Goal: Information Seeking & Learning: Learn about a topic

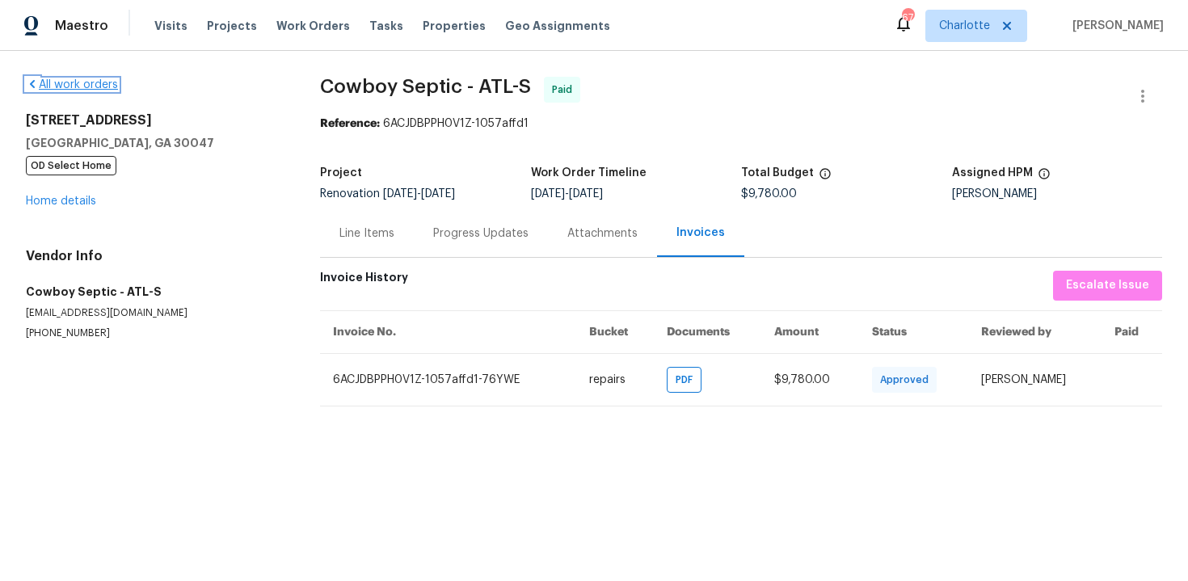
click at [82, 82] on link "All work orders" at bounding box center [72, 84] width 92 height 11
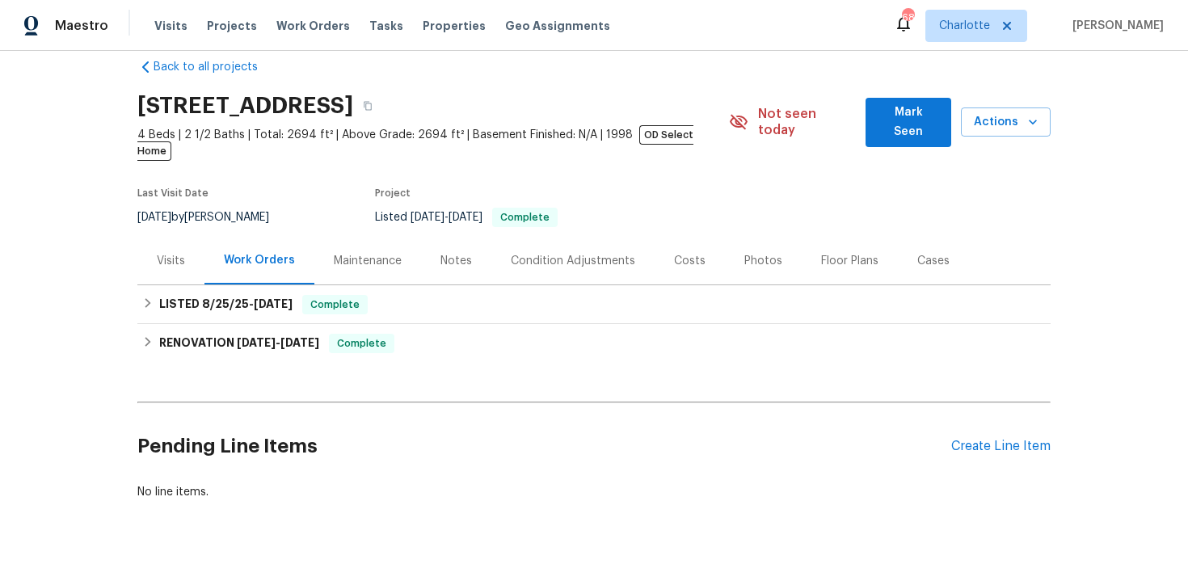
scroll to position [37, 0]
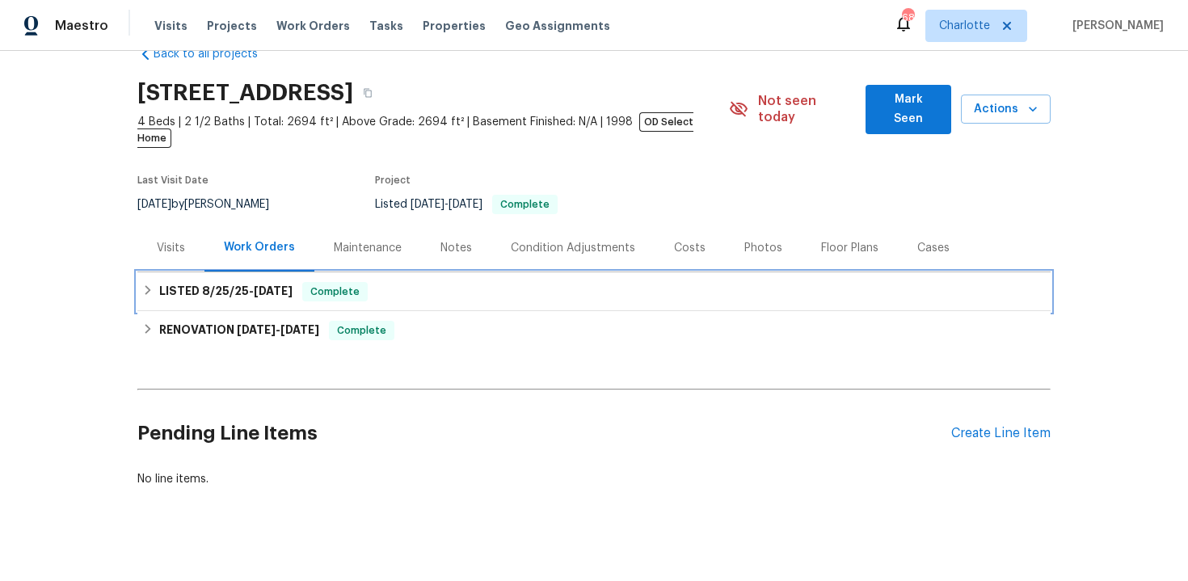
click at [451, 282] on div "LISTED [DATE] - [DATE] Complete" at bounding box center [594, 291] width 904 height 19
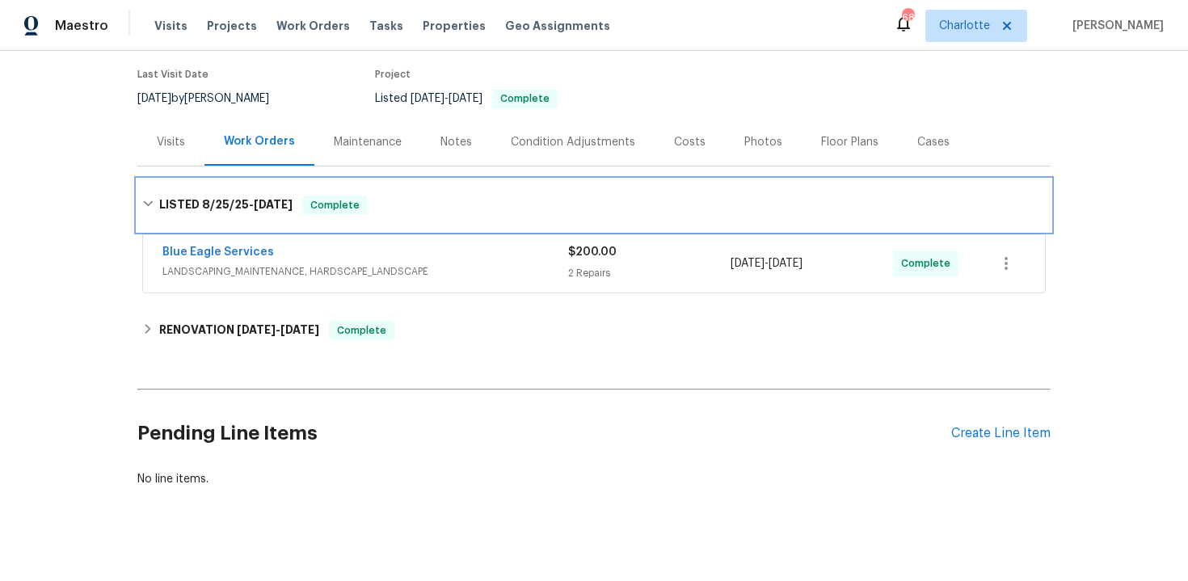
click at [486, 196] on div "LISTED [DATE] - [DATE] Complete" at bounding box center [594, 205] width 904 height 19
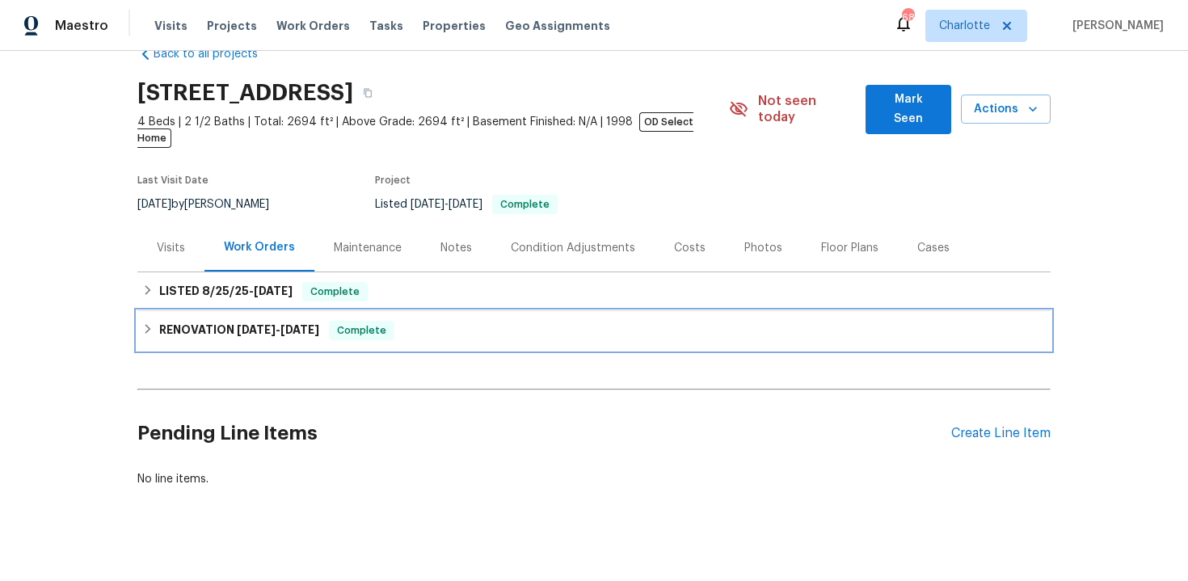
click at [433, 321] on div "RENOVATION [DATE] - [DATE] Complete" at bounding box center [594, 330] width 904 height 19
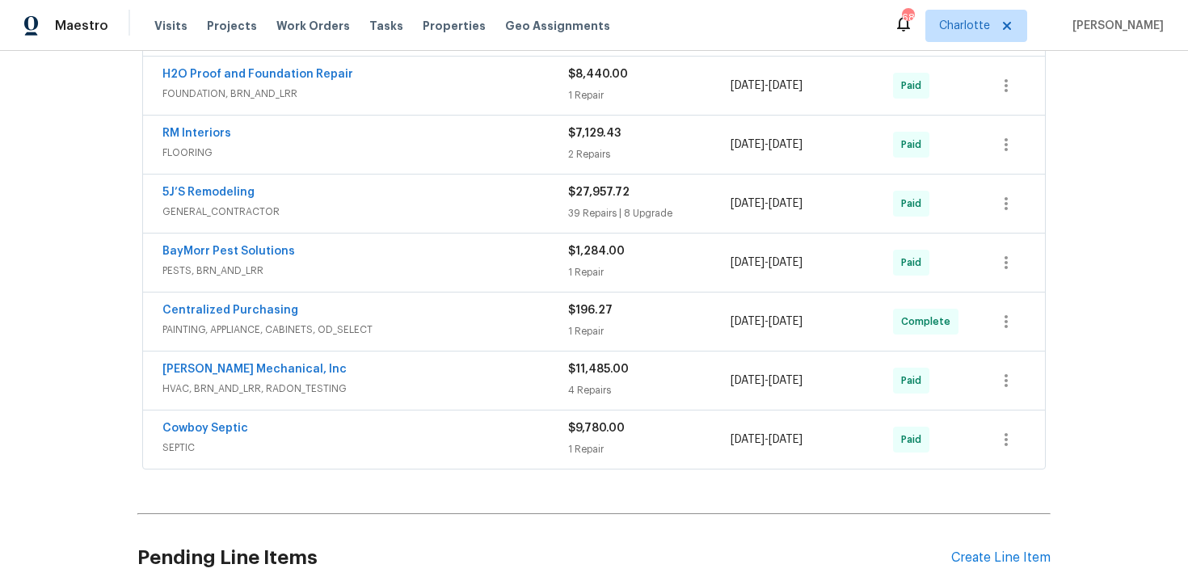
scroll to position [771, 0]
click at [484, 205] on span "GENERAL_CONTRACTOR" at bounding box center [365, 213] width 406 height 16
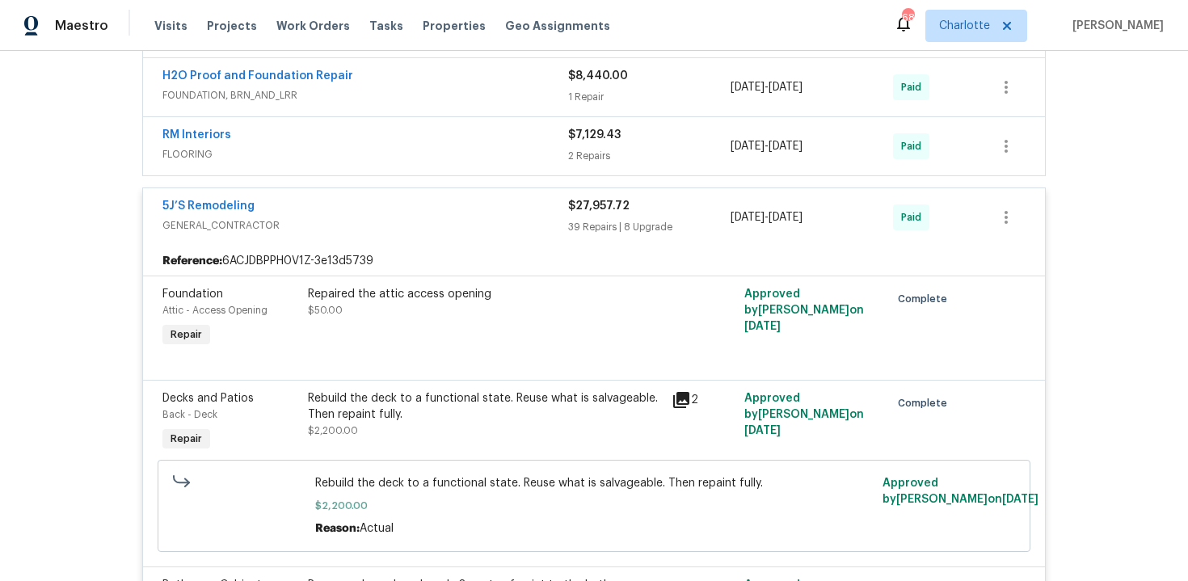
click at [225, 198] on span "5J’S Remodeling" at bounding box center [208, 206] width 92 height 16
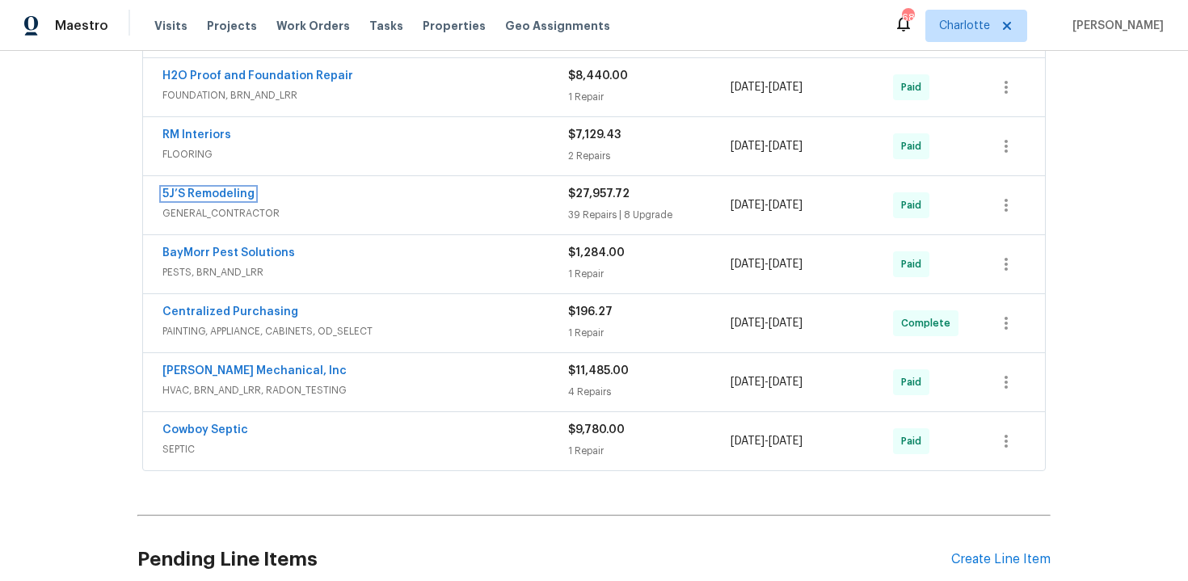
click at [225, 188] on link "5J’S Remodeling" at bounding box center [208, 193] width 92 height 11
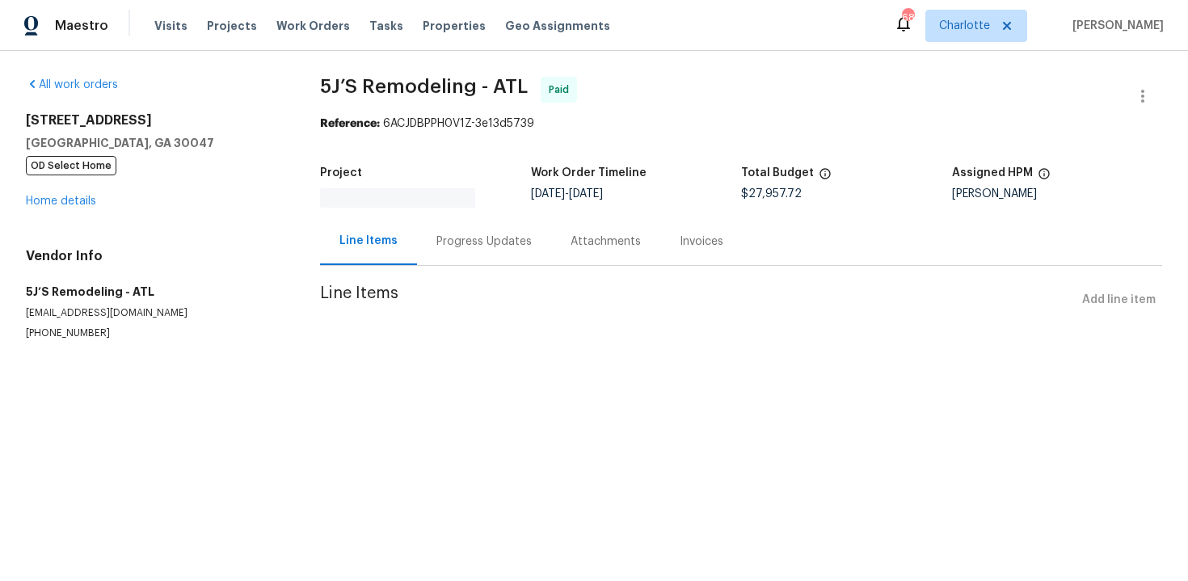
click at [680, 244] on div "Invoices" at bounding box center [702, 242] width 44 height 16
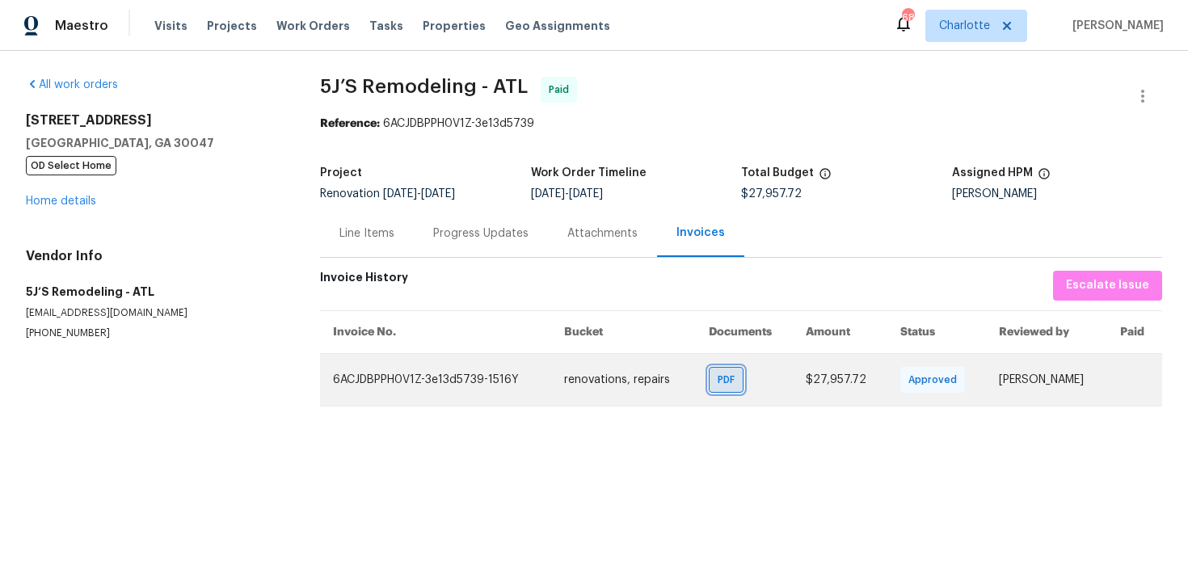
click at [718, 384] on span "PDF" at bounding box center [729, 380] width 23 height 16
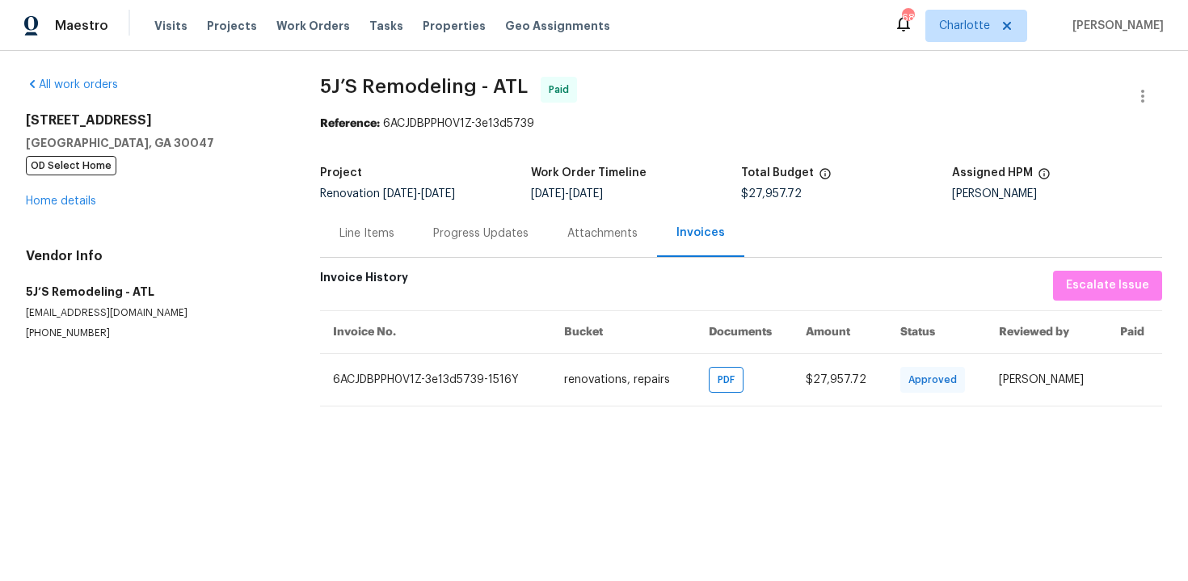
click at [236, 361] on section "All work orders [STREET_ADDRESS] OD Select Home Home details Vendor Info 5J’S R…" at bounding box center [153, 242] width 255 height 330
click at [87, 204] on link "Home details" at bounding box center [61, 201] width 70 height 11
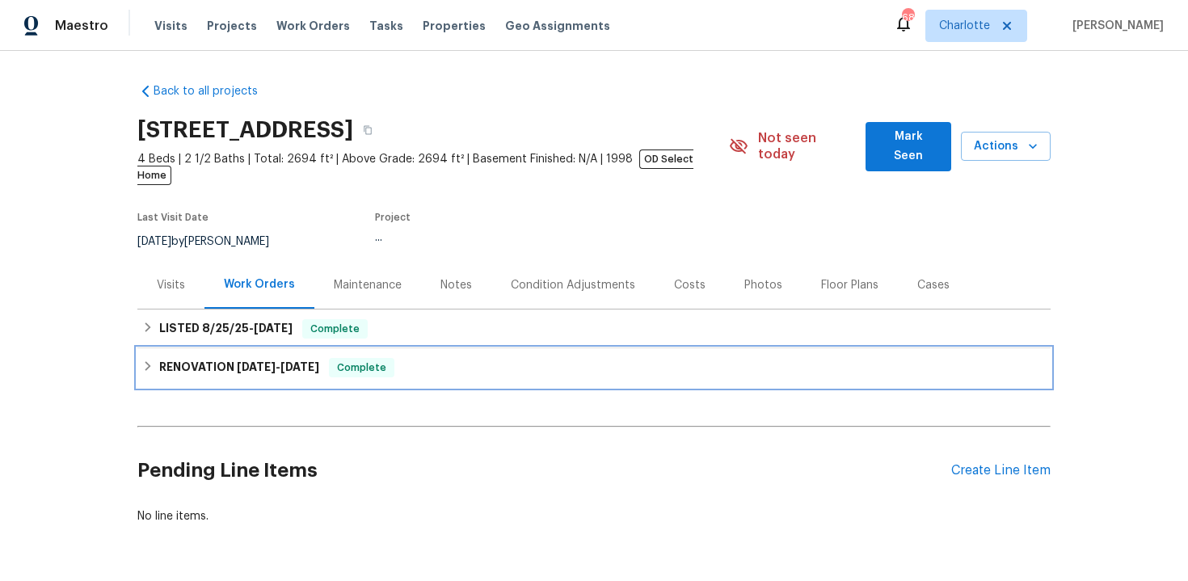
click at [438, 358] on div "RENOVATION [DATE] - [DATE] Complete" at bounding box center [594, 367] width 904 height 19
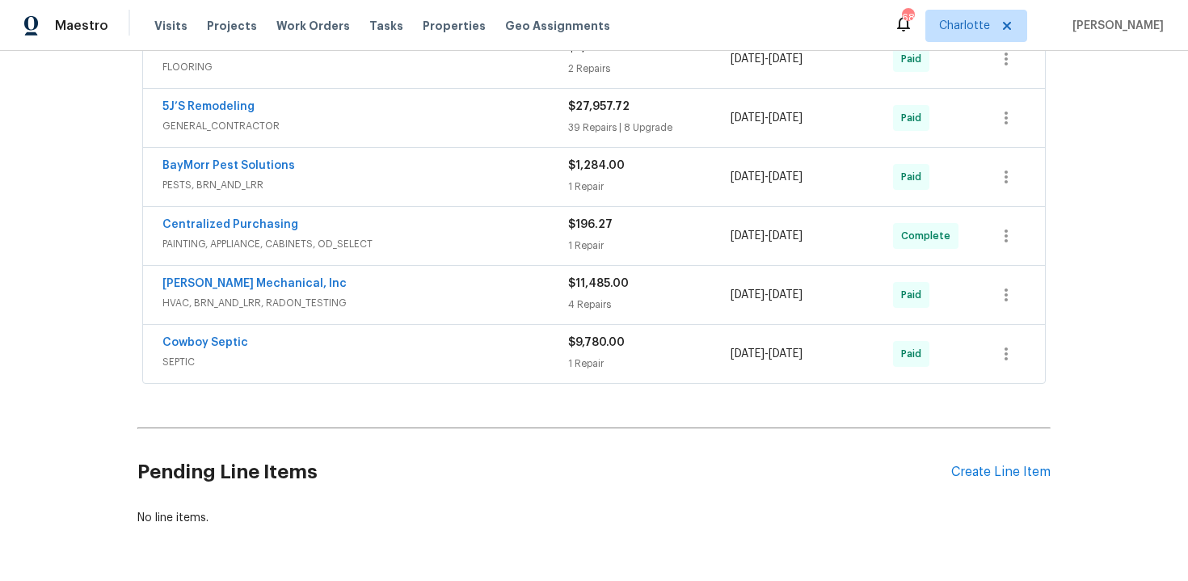
scroll to position [820, 0]
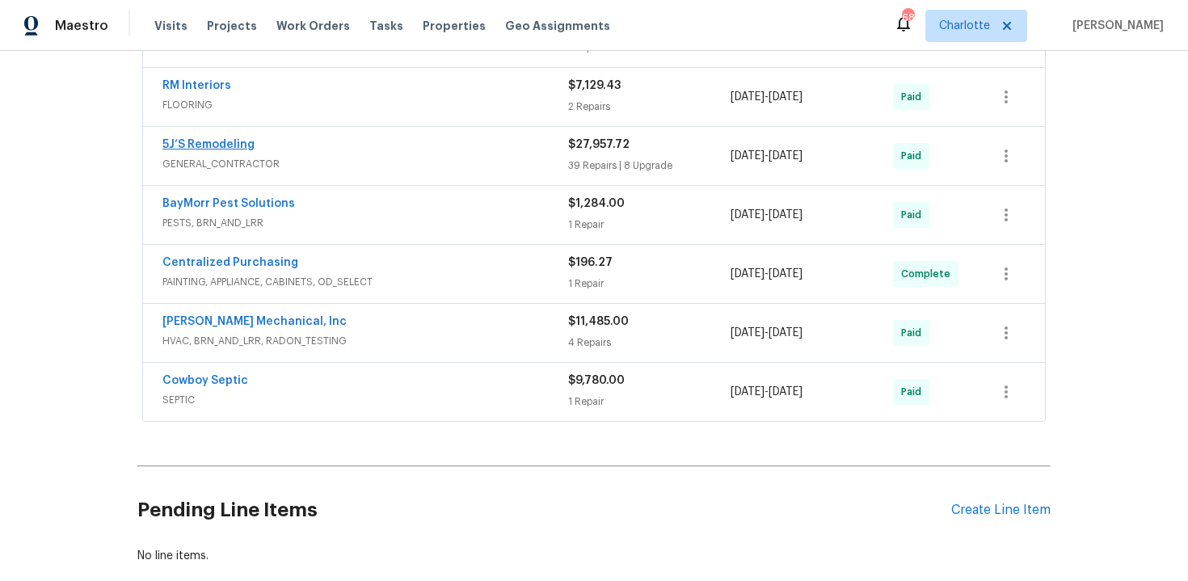
click at [216, 139] on link "5J’S Remodeling" at bounding box center [208, 144] width 92 height 11
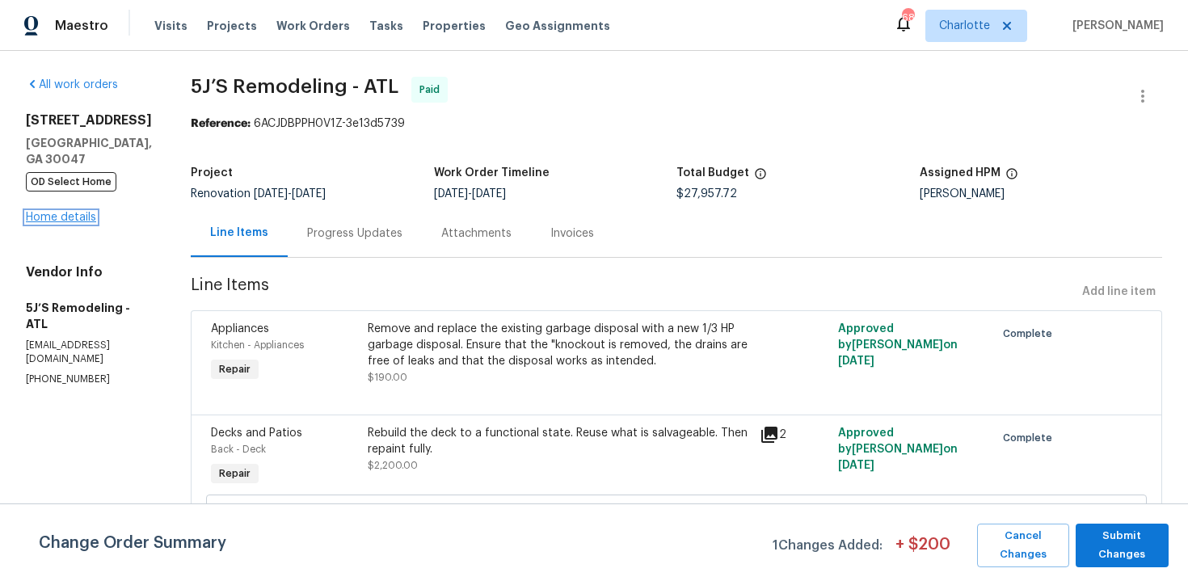
click at [69, 216] on link "Home details" at bounding box center [61, 217] width 70 height 11
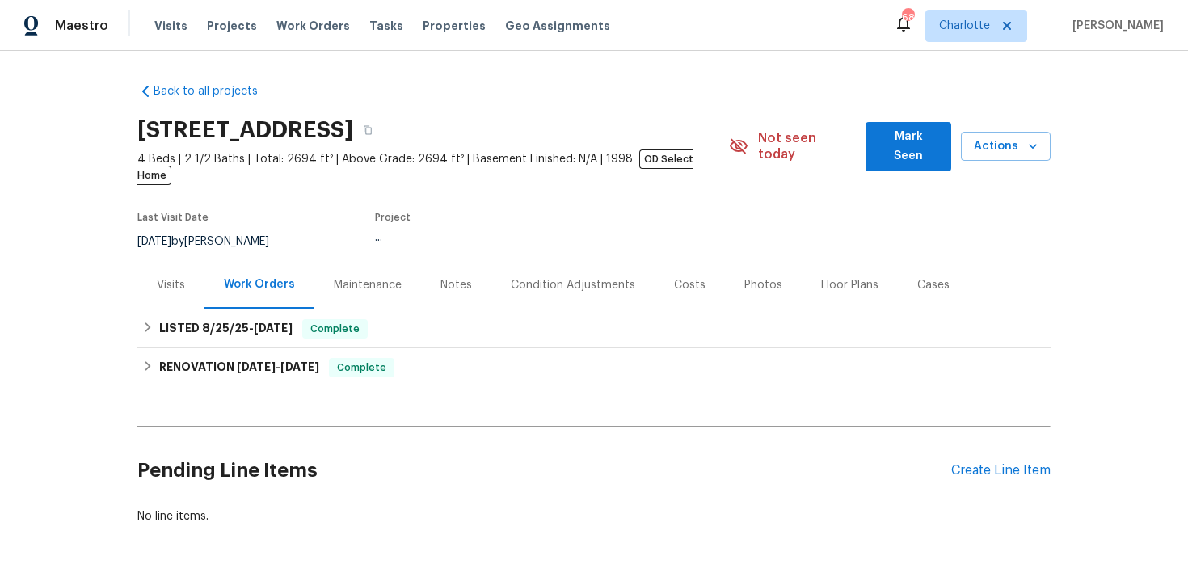
scroll to position [37, 0]
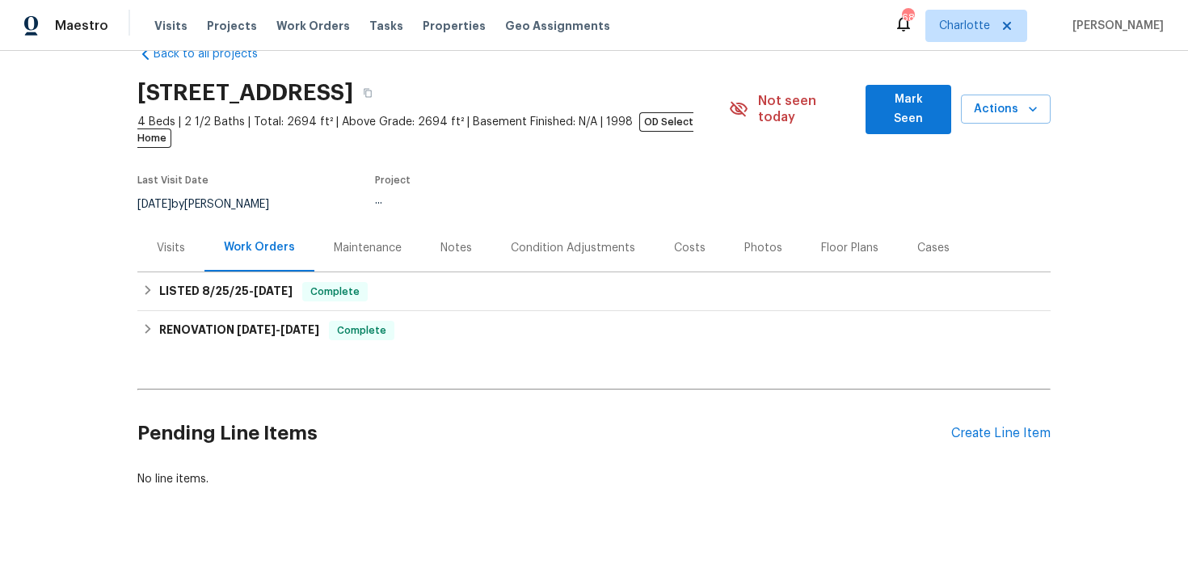
click at [638, 321] on div "RENOVATION [DATE] - [DATE] Complete" at bounding box center [594, 330] width 904 height 19
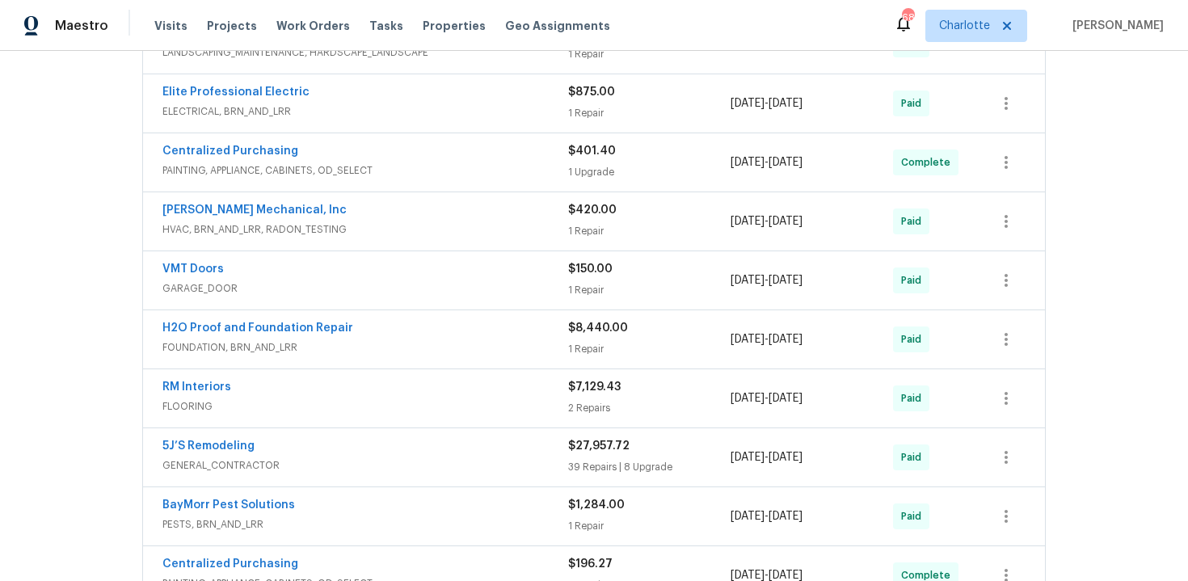
scroll to position [521, 0]
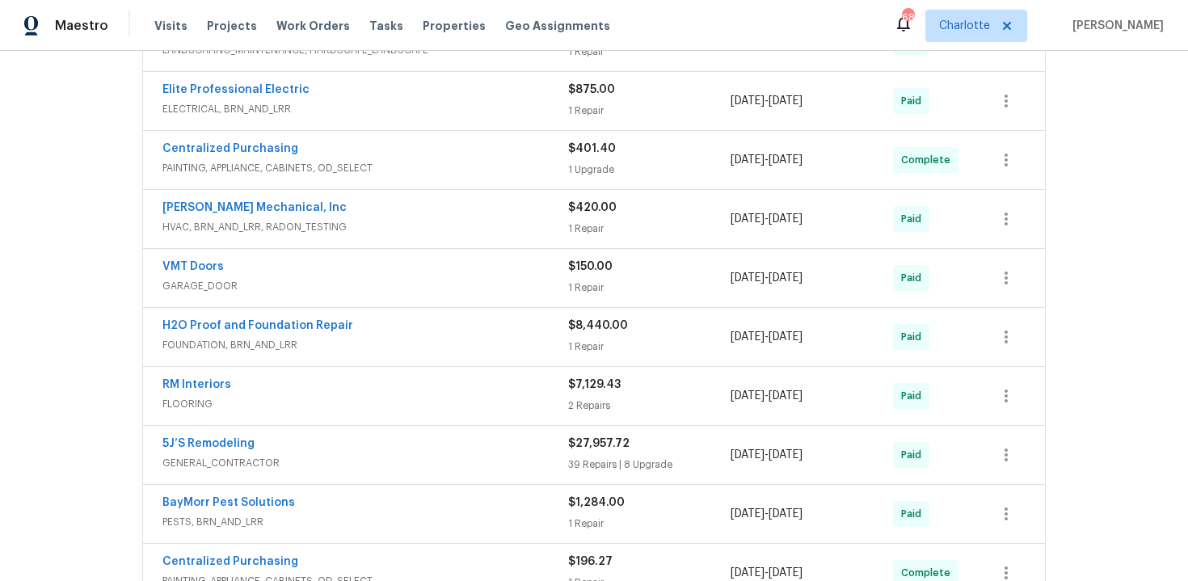
click at [447, 455] on span "GENERAL_CONTRACTOR" at bounding box center [365, 463] width 406 height 16
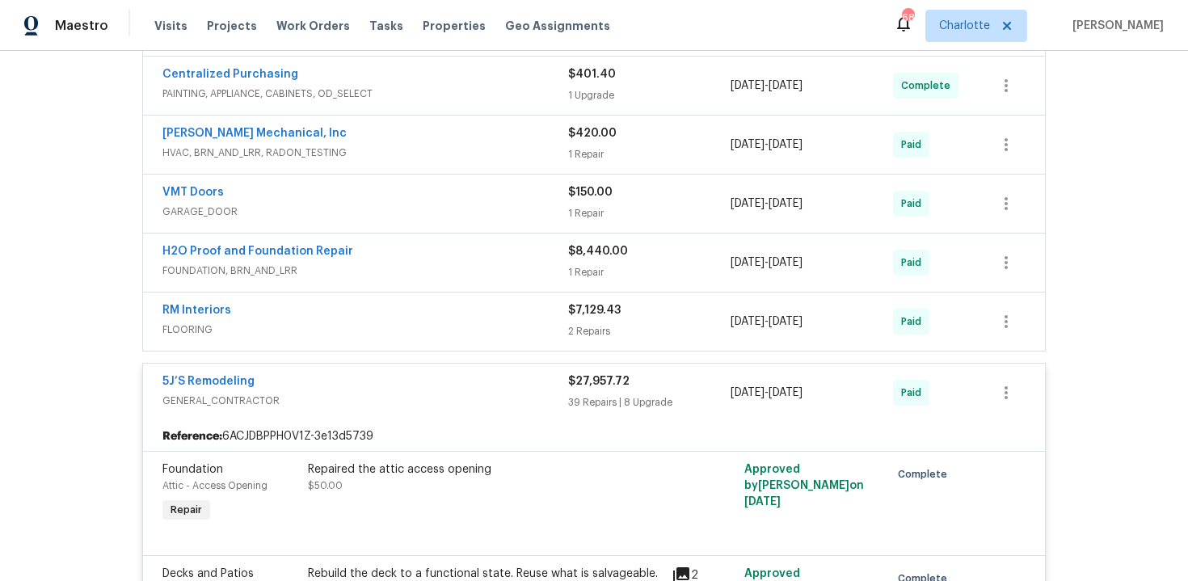
scroll to position [587, 0]
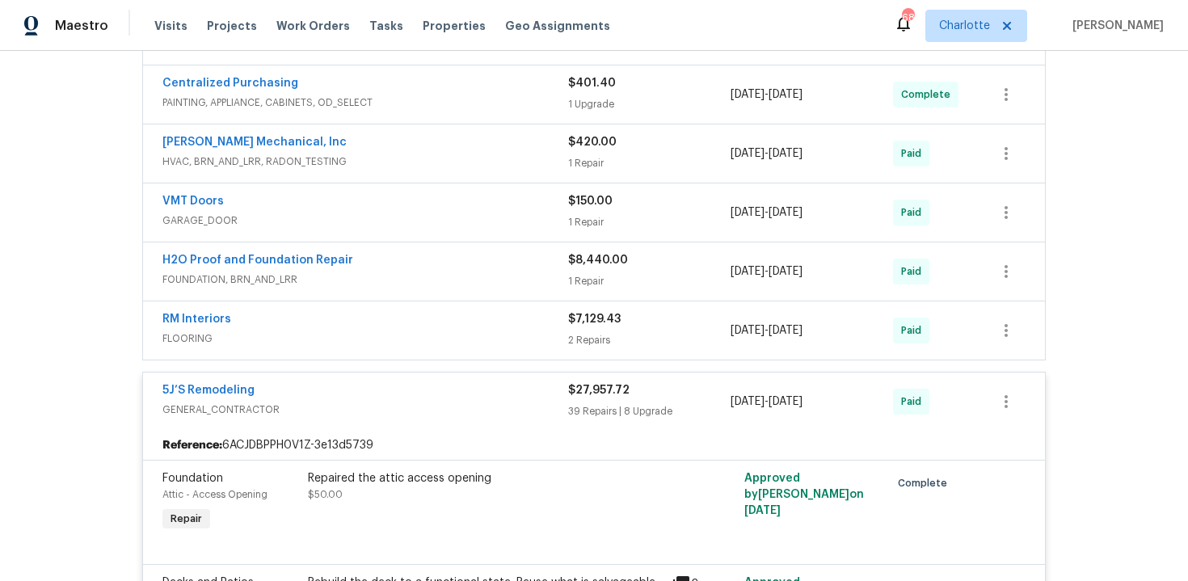
click at [454, 224] on div "VMT Doors GARAGE_DOOR $150.00 1 Repair [DATE] - [DATE] Paid" at bounding box center [594, 212] width 902 height 58
click at [450, 252] on div "H2O Proof and Foundation Repair" at bounding box center [365, 261] width 406 height 19
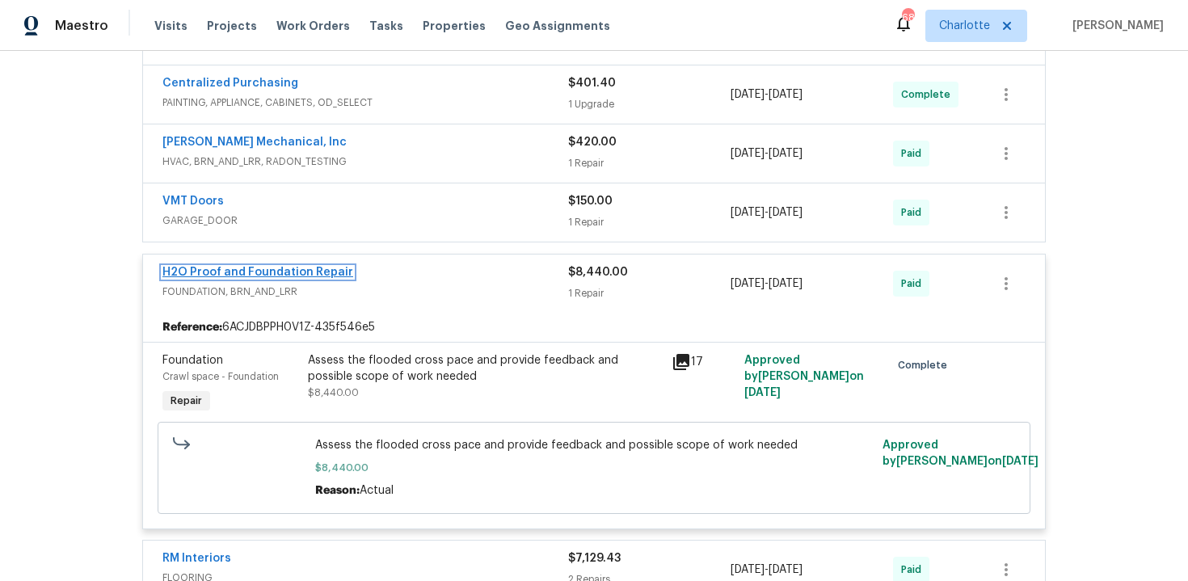
click at [331, 267] on link "H2O Proof and Foundation Repair" at bounding box center [257, 272] width 191 height 11
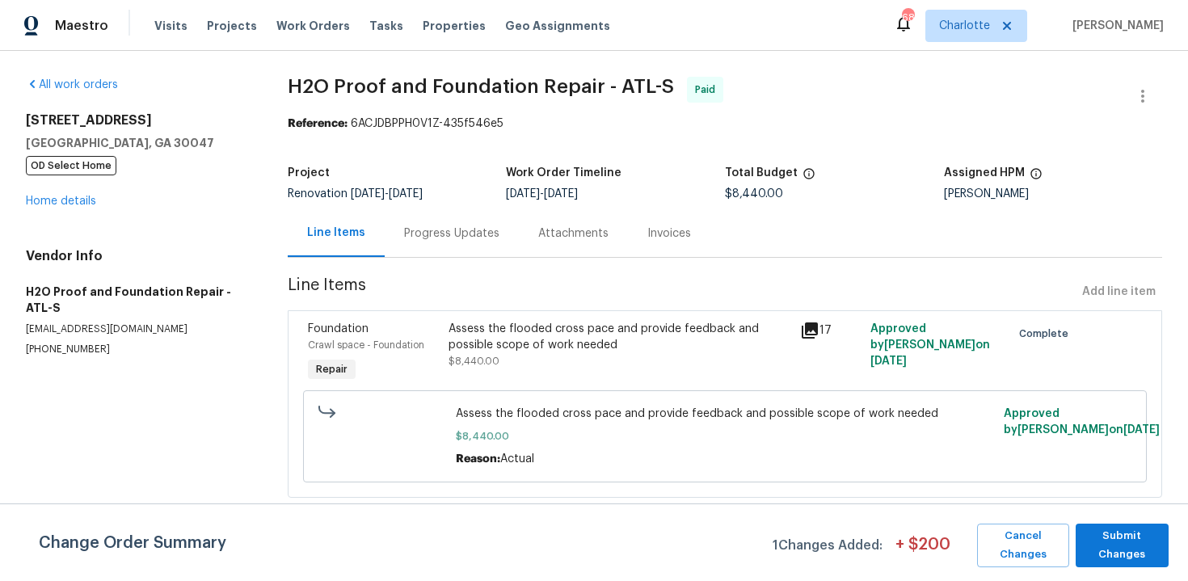
click at [649, 228] on div "Invoices" at bounding box center [669, 233] width 44 height 16
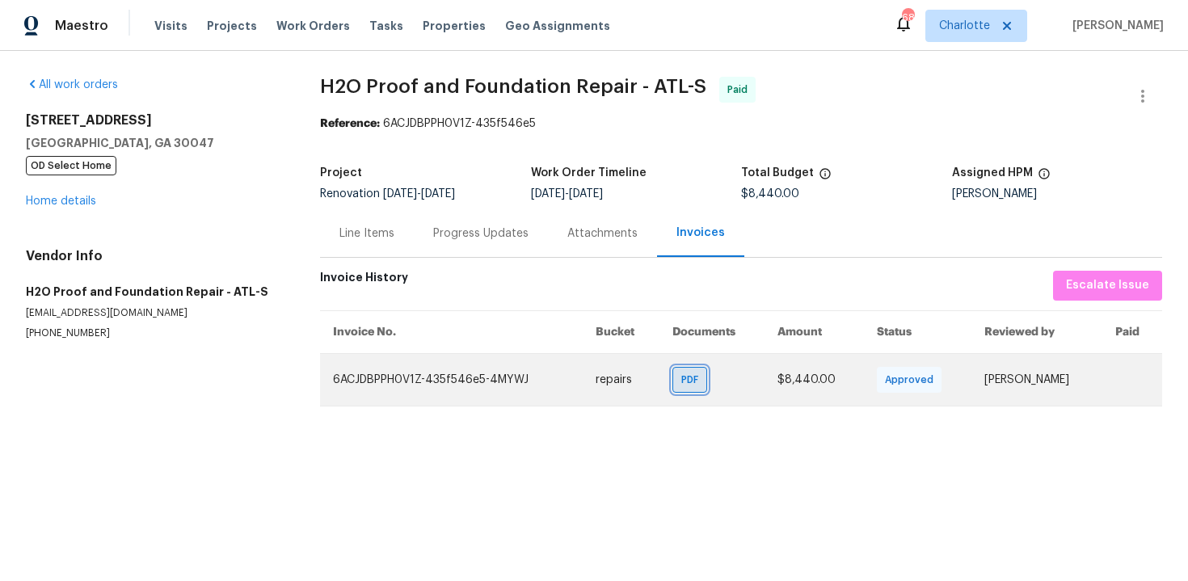
click at [685, 383] on span "PDF" at bounding box center [692, 380] width 23 height 16
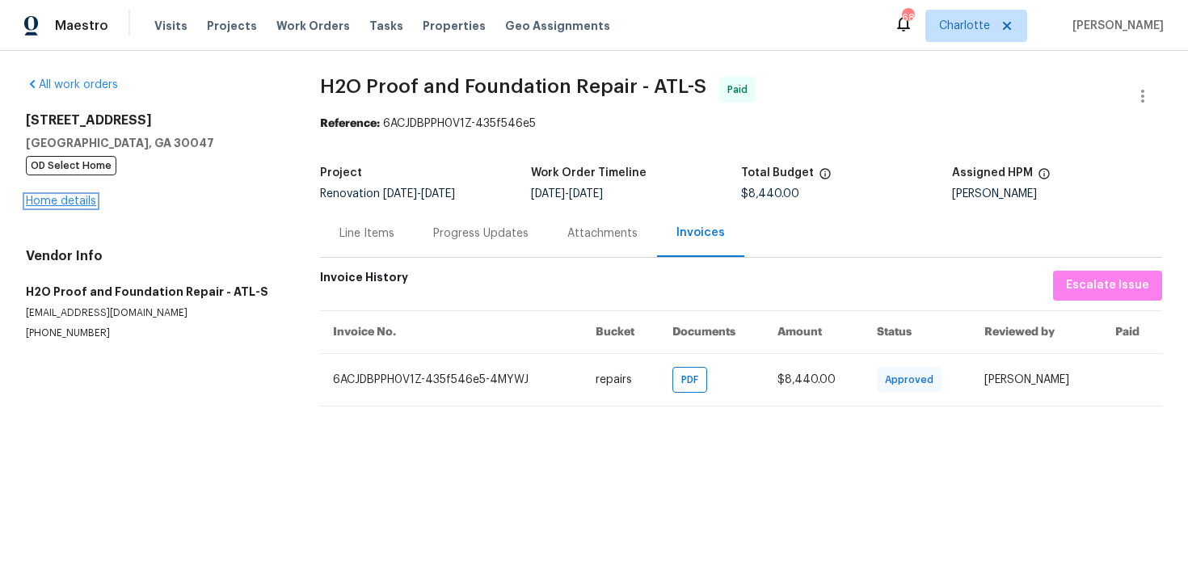
click at [55, 207] on link "Home details" at bounding box center [61, 201] width 70 height 11
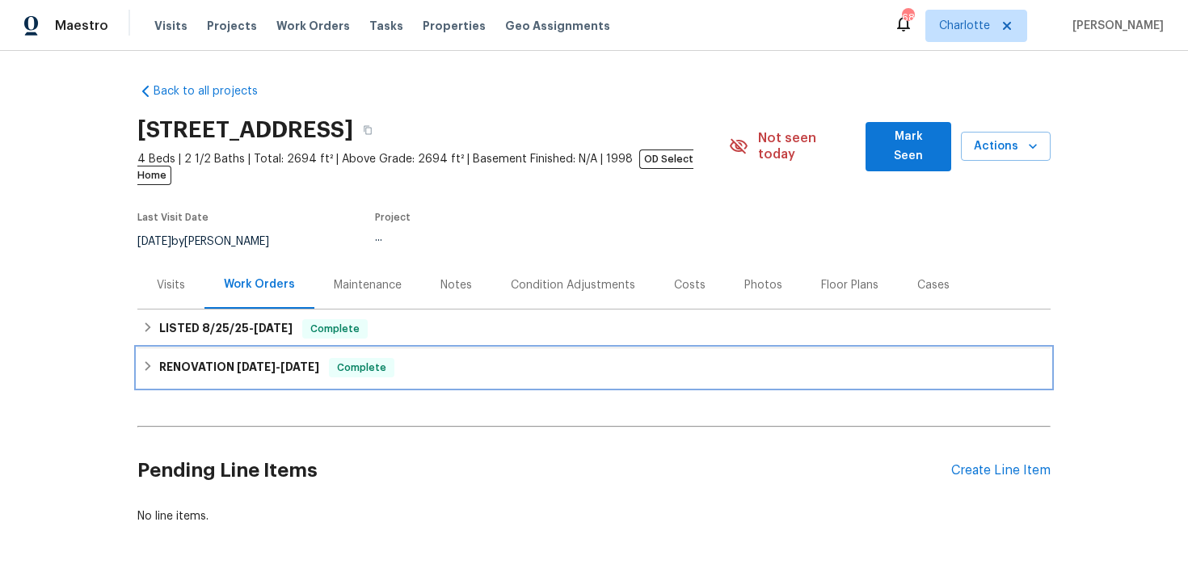
click at [679, 358] on div "RENOVATION [DATE] - [DATE] Complete" at bounding box center [594, 367] width 904 height 19
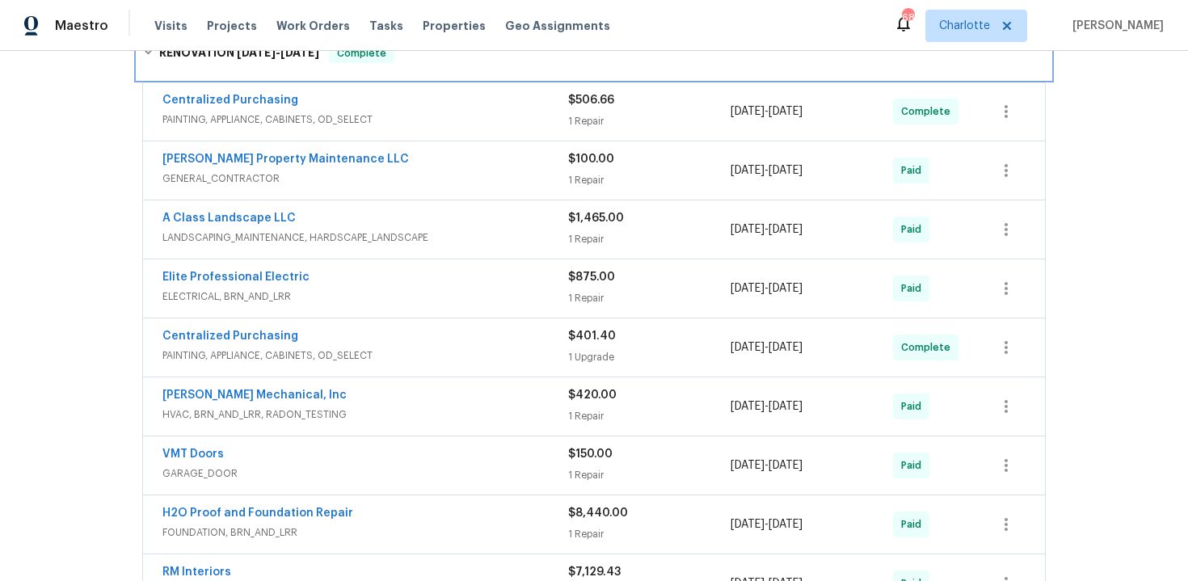
scroll to position [343, 0]
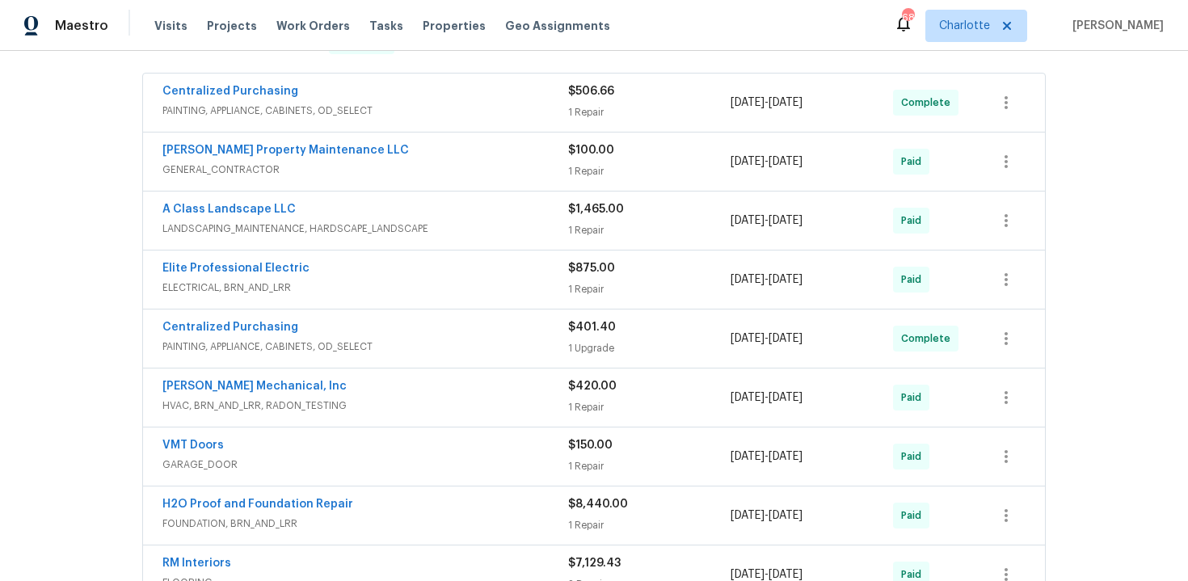
click at [451, 262] on div "Elite Professional Electric" at bounding box center [365, 269] width 406 height 19
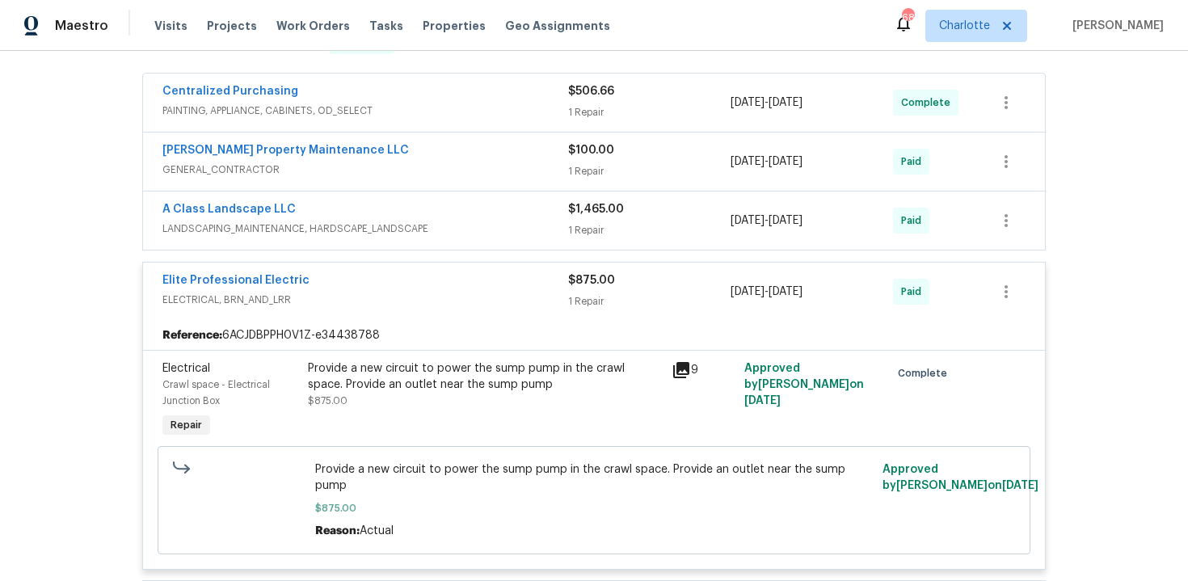
click at [455, 272] on div "Elite Professional Electric" at bounding box center [365, 281] width 406 height 19
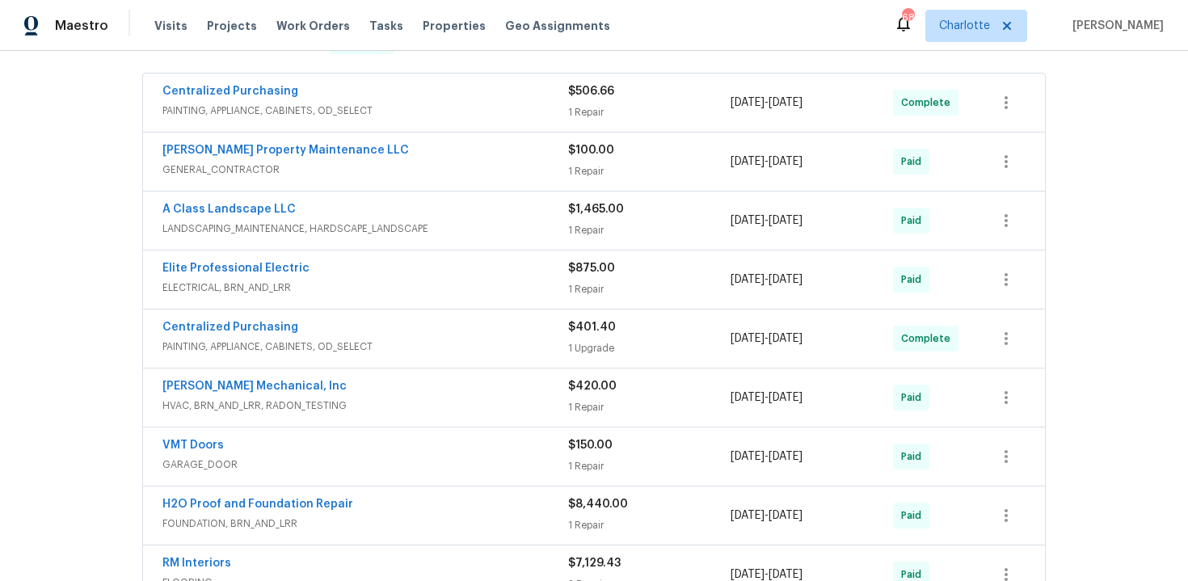
click at [463, 142] on div "[PERSON_NAME] Property Maintenance LLC" at bounding box center [365, 151] width 406 height 19
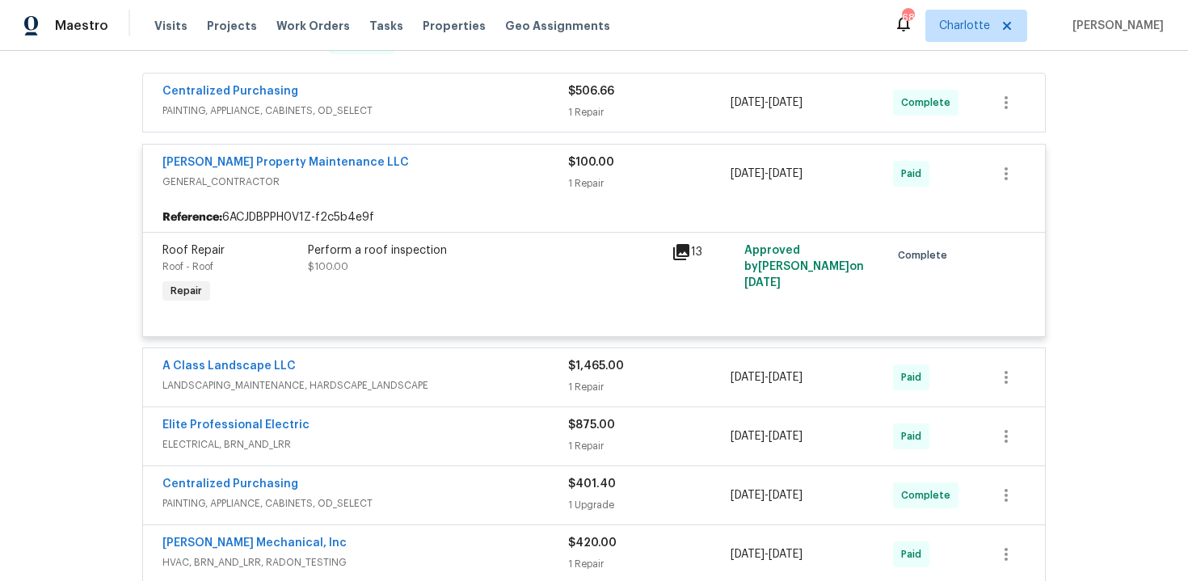
click at [440, 154] on div "[PERSON_NAME] Property Maintenance LLC" at bounding box center [365, 163] width 406 height 19
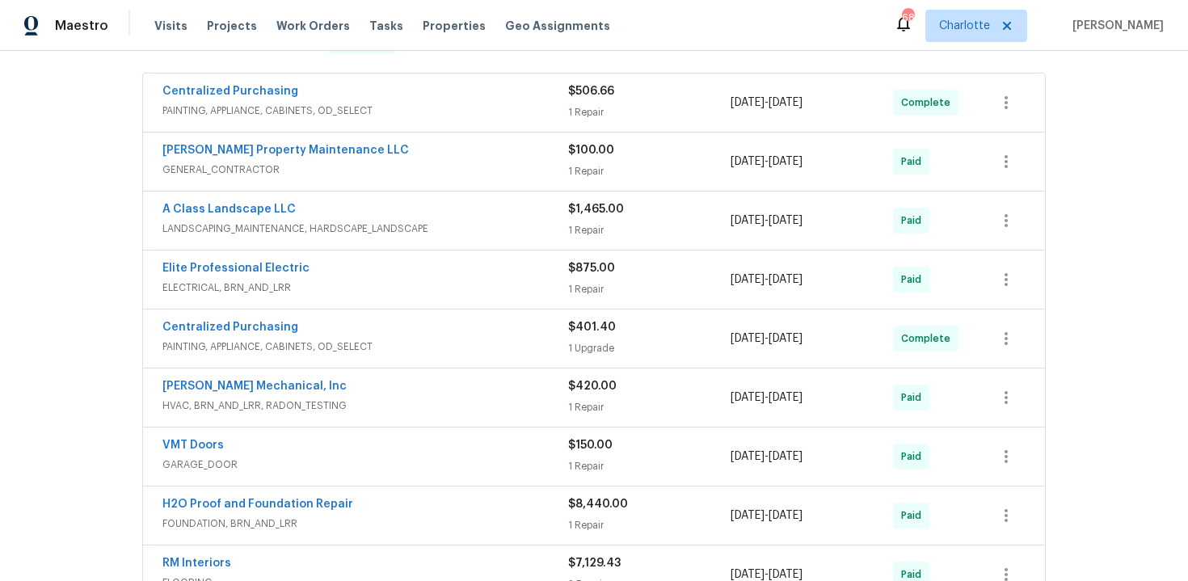
click at [470, 83] on div "Centralized Purchasing" at bounding box center [365, 92] width 406 height 19
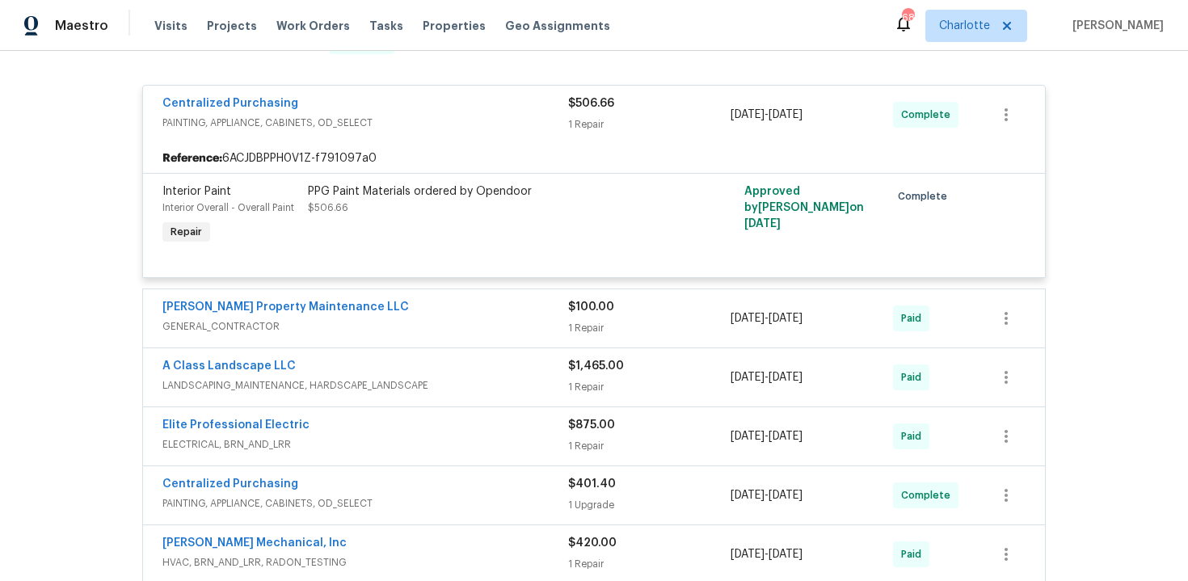
click at [467, 95] on div "Centralized Purchasing" at bounding box center [365, 104] width 406 height 19
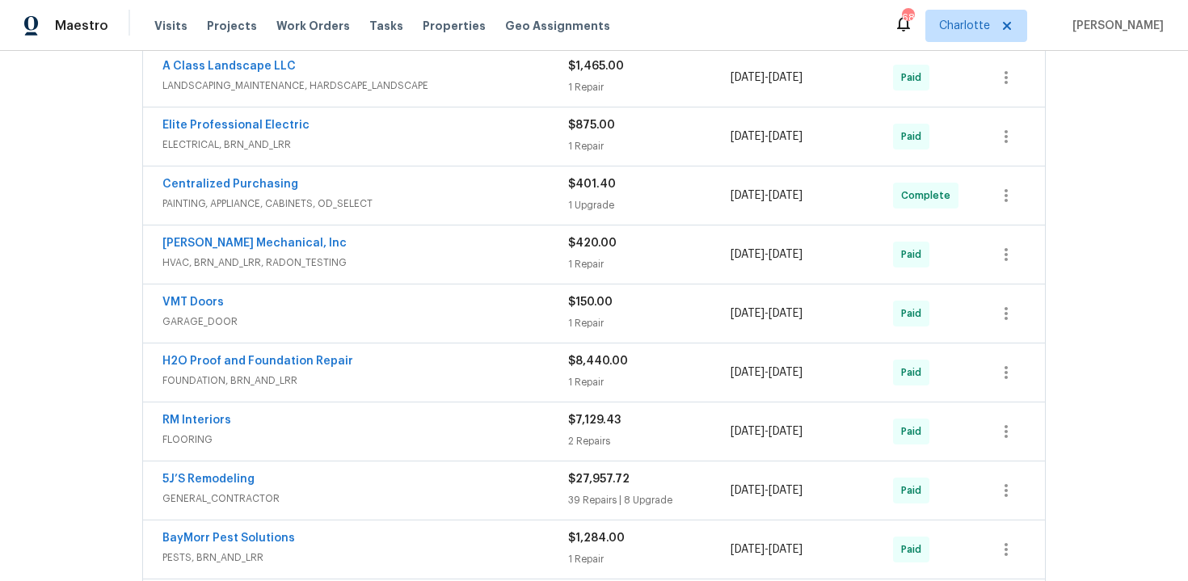
scroll to position [487, 0]
click at [470, 235] on div "[PERSON_NAME] Mechanical, Inc" at bounding box center [365, 243] width 406 height 19
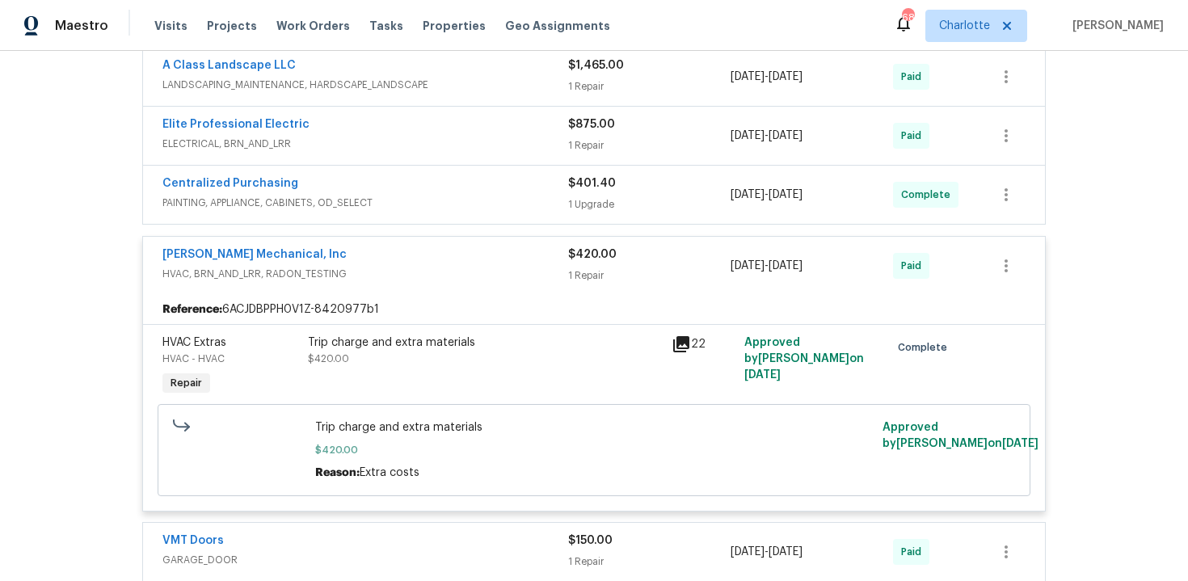
click at [482, 246] on div "[PERSON_NAME] Mechanical, Inc" at bounding box center [365, 255] width 406 height 19
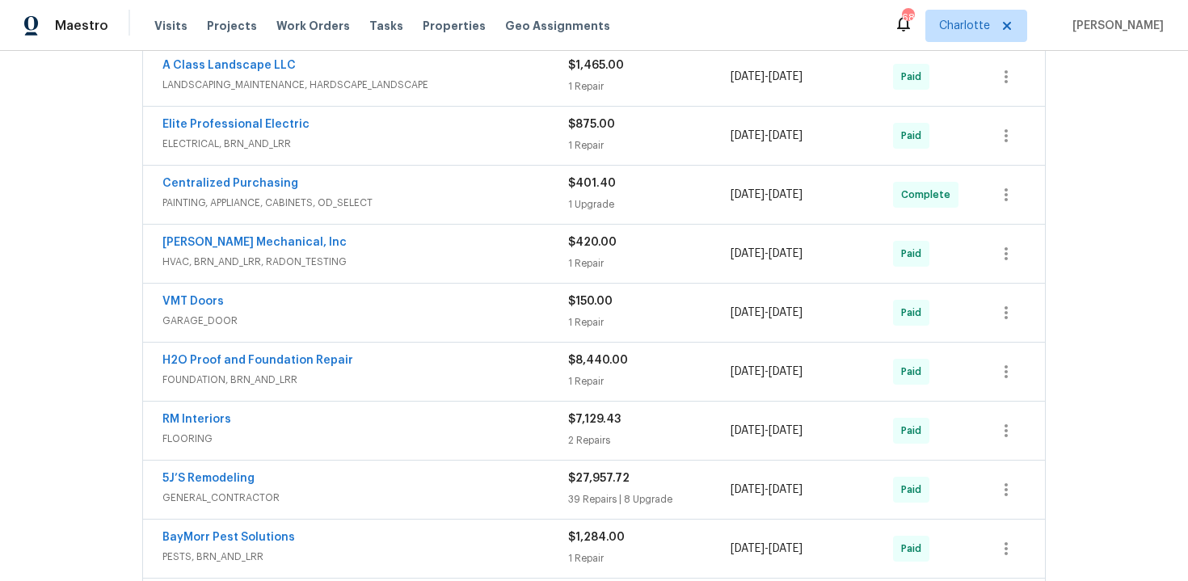
click at [467, 175] on div "Centralized Purchasing" at bounding box center [365, 184] width 406 height 19
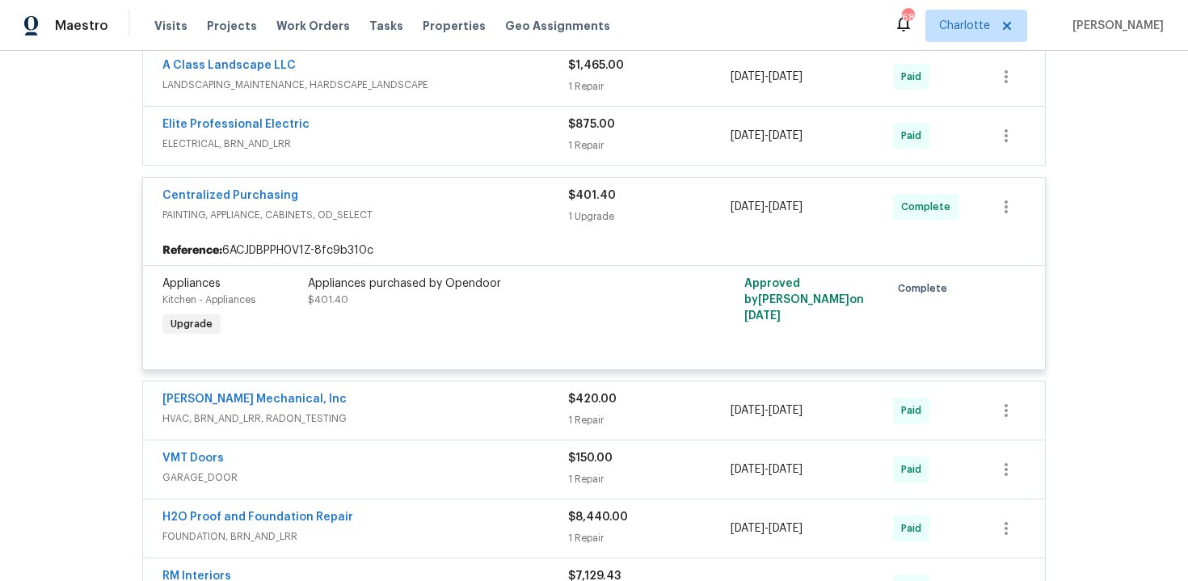
click at [459, 187] on div "Centralized Purchasing" at bounding box center [365, 196] width 406 height 19
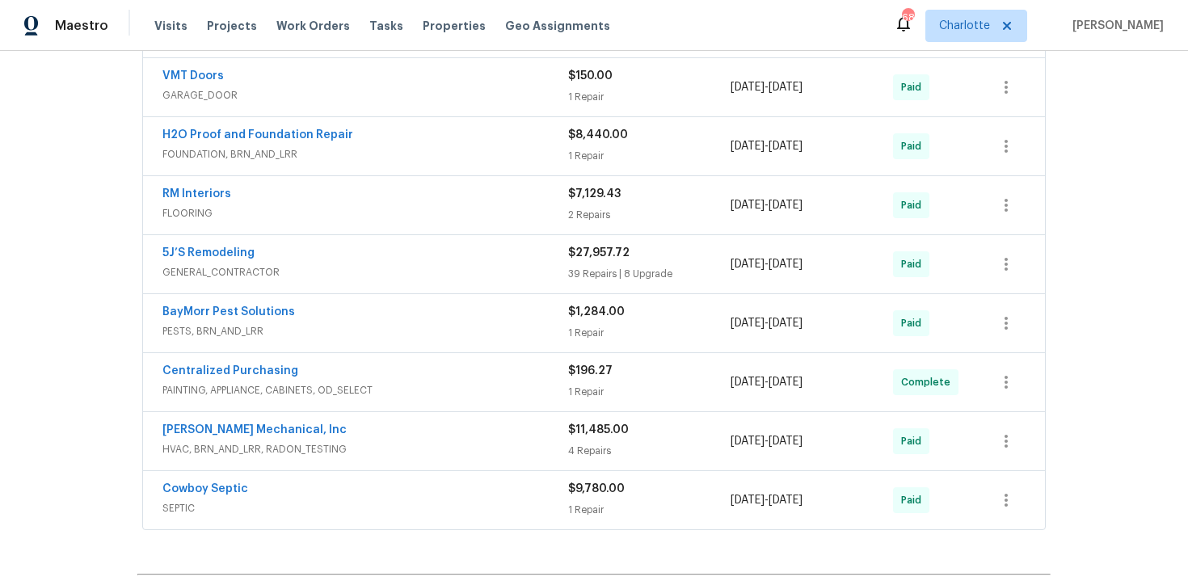
scroll to position [714, 0]
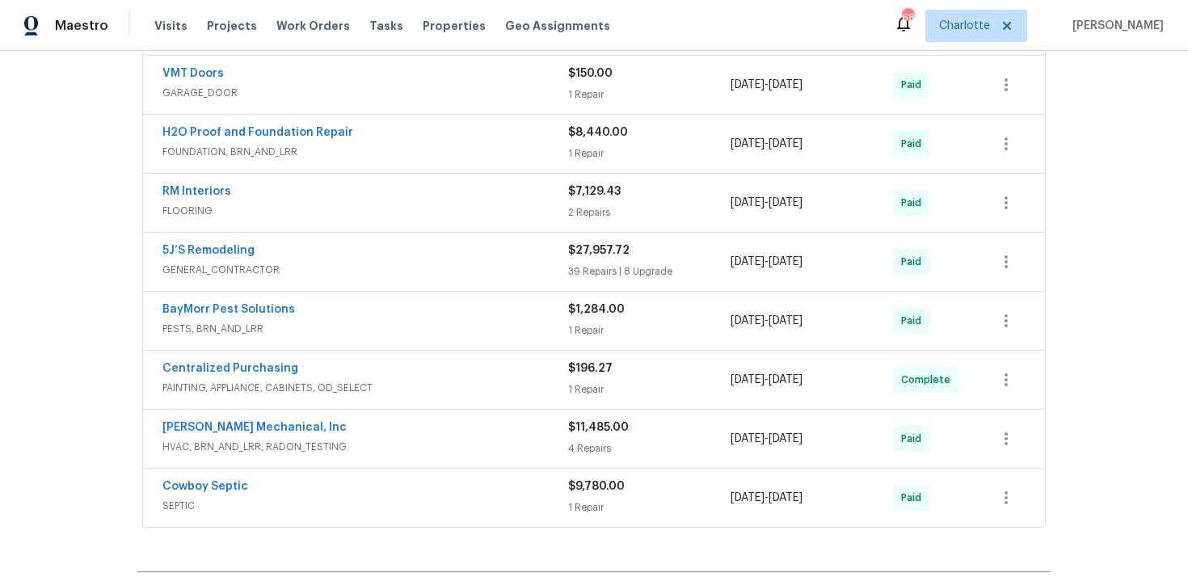
click at [461, 184] on div "RM Interiors" at bounding box center [365, 192] width 406 height 19
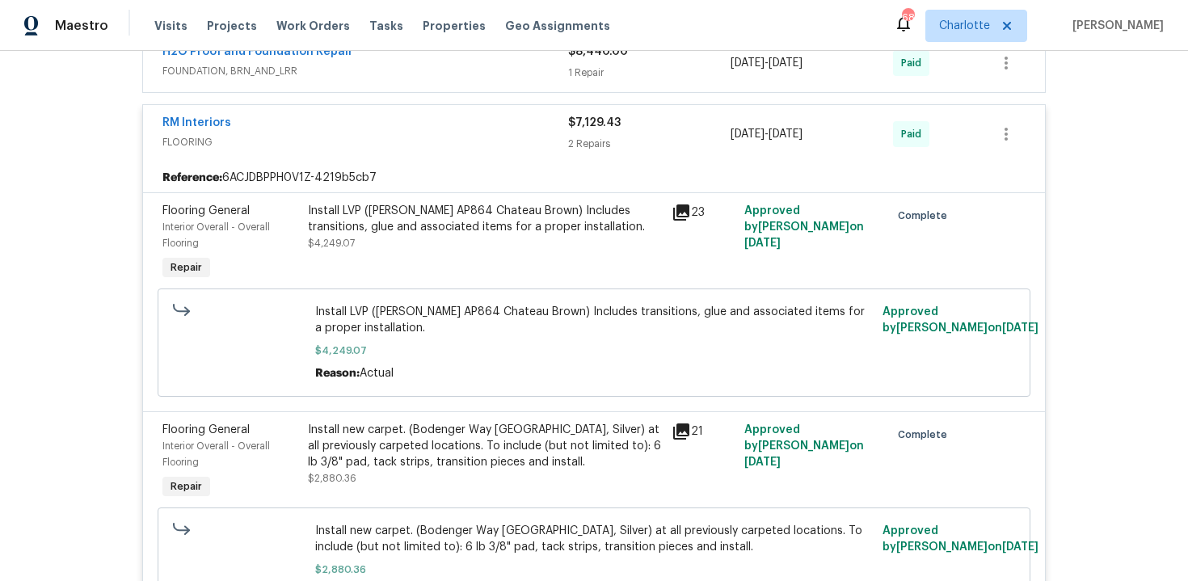
scroll to position [779, 0]
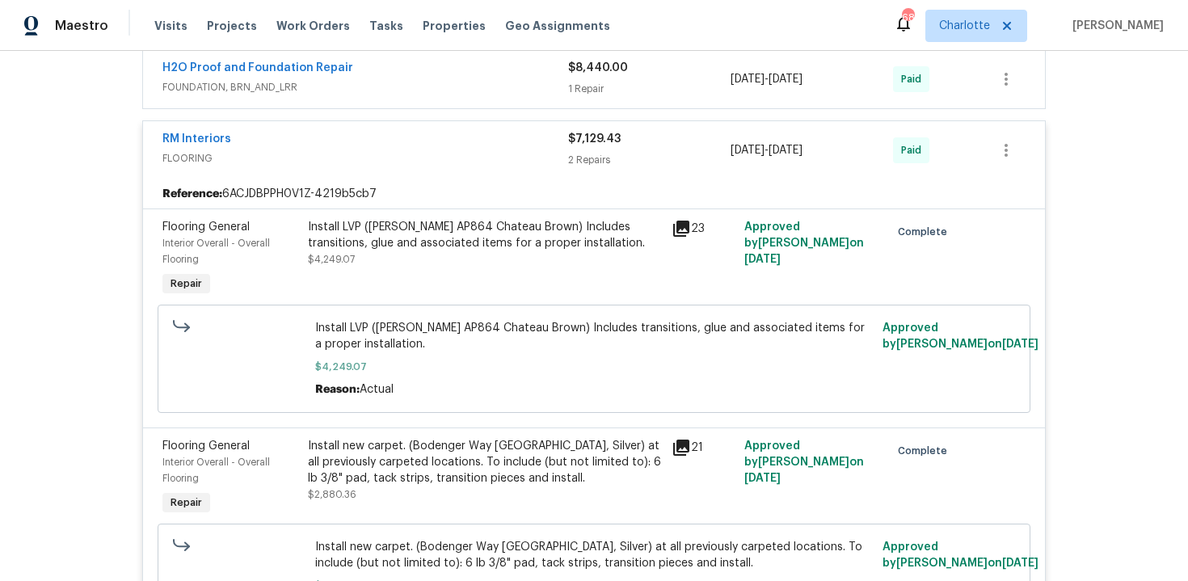
click at [438, 131] on div "RM Interiors" at bounding box center [365, 140] width 406 height 19
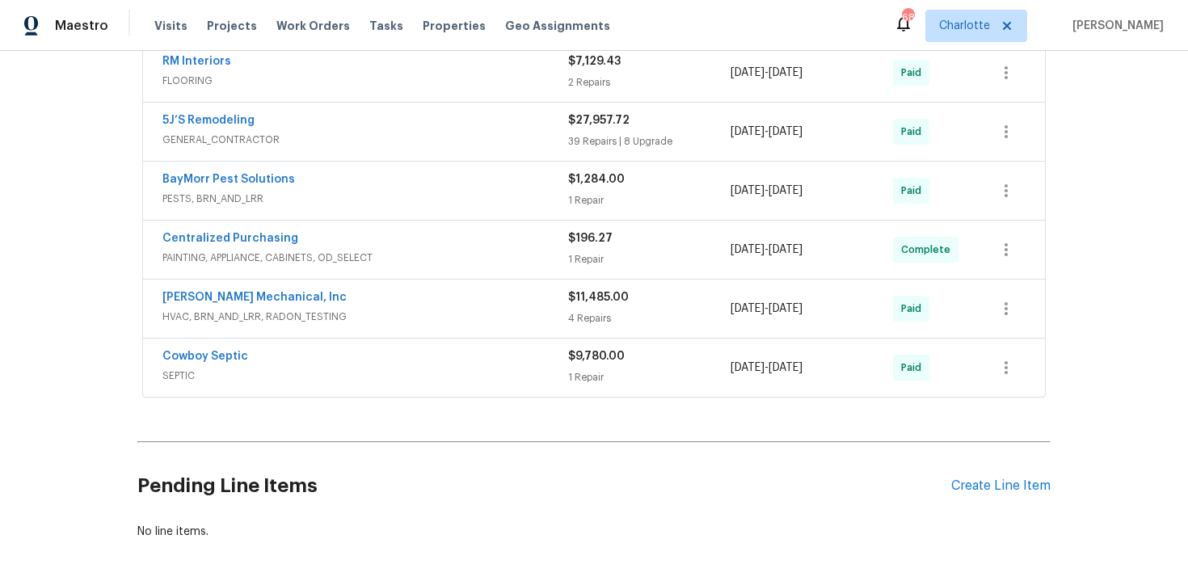
scroll to position [870, 0]
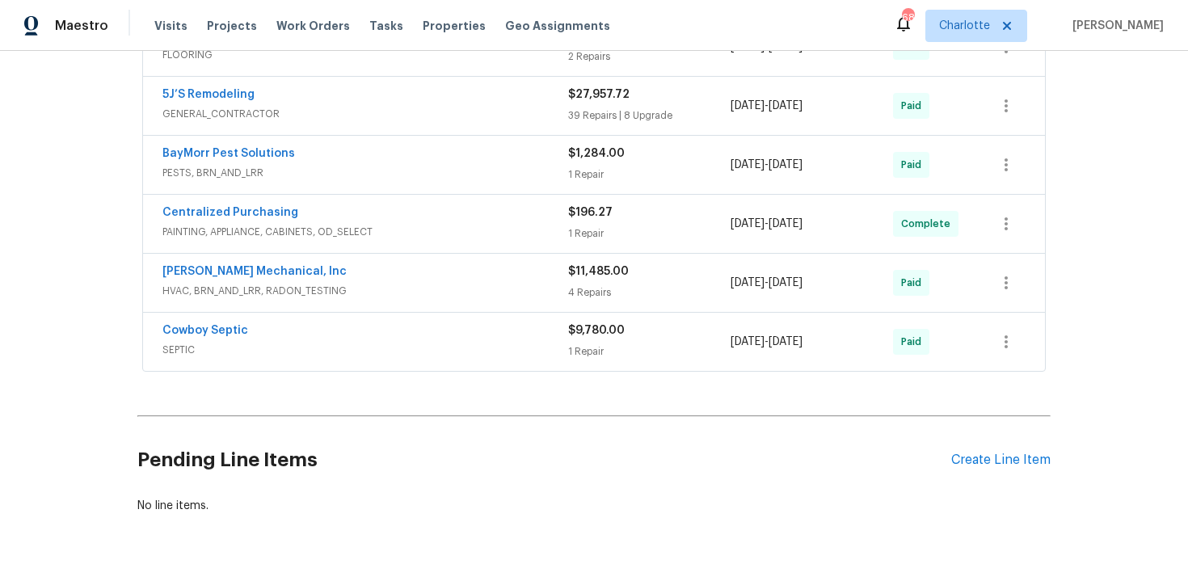
click at [445, 263] on div "[PERSON_NAME] Mechanical, Inc" at bounding box center [365, 272] width 406 height 19
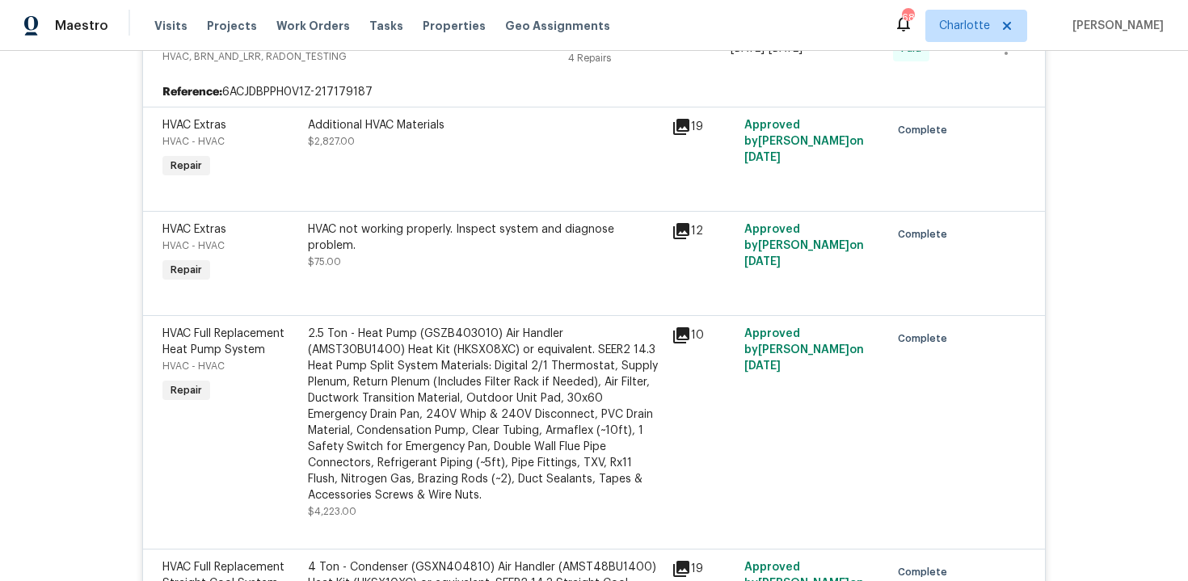
scroll to position [940, 0]
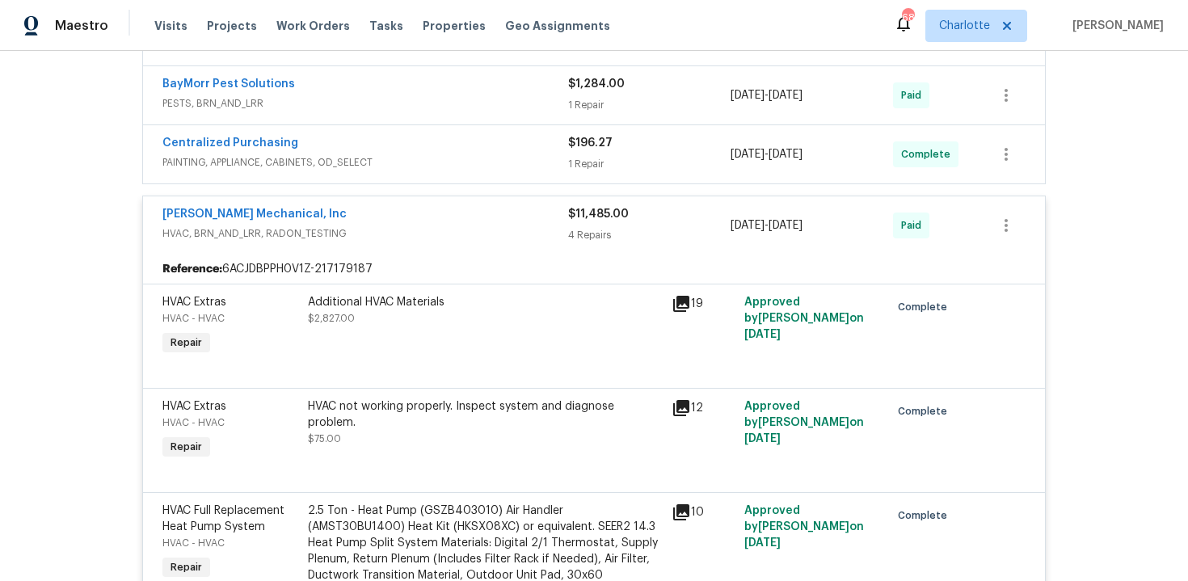
click at [432, 206] on div "[PERSON_NAME] Mechanical, Inc" at bounding box center [365, 215] width 406 height 19
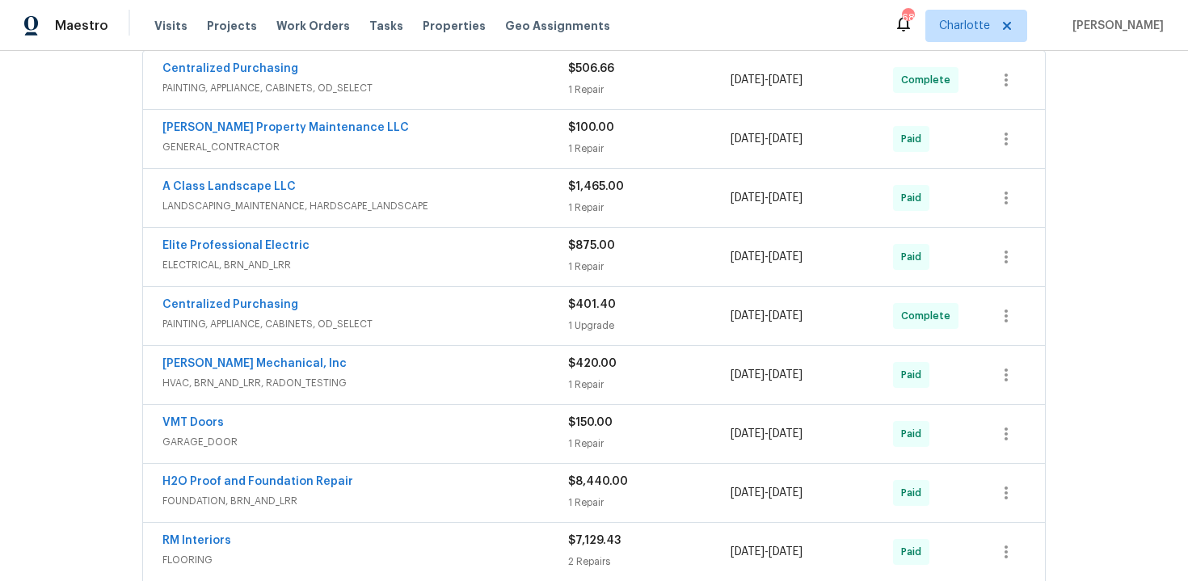
scroll to position [180, 0]
